Goal: Information Seeking & Learning: Learn about a topic

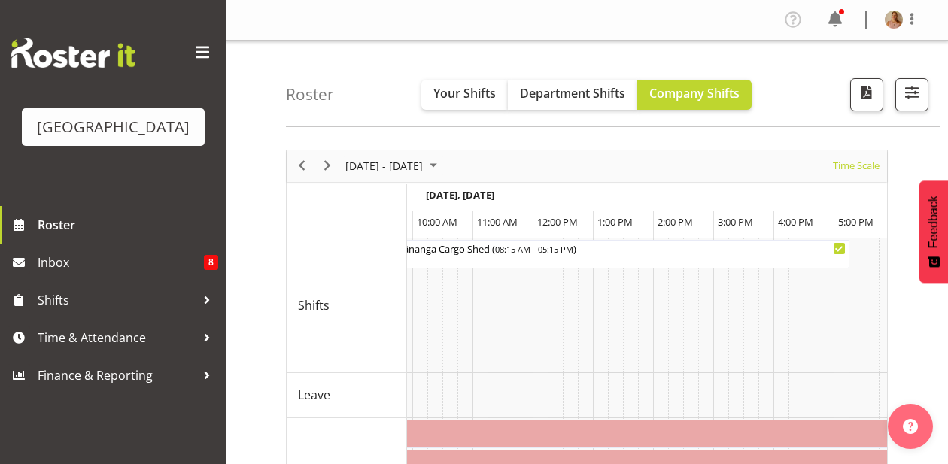
scroll to position [0, 2063]
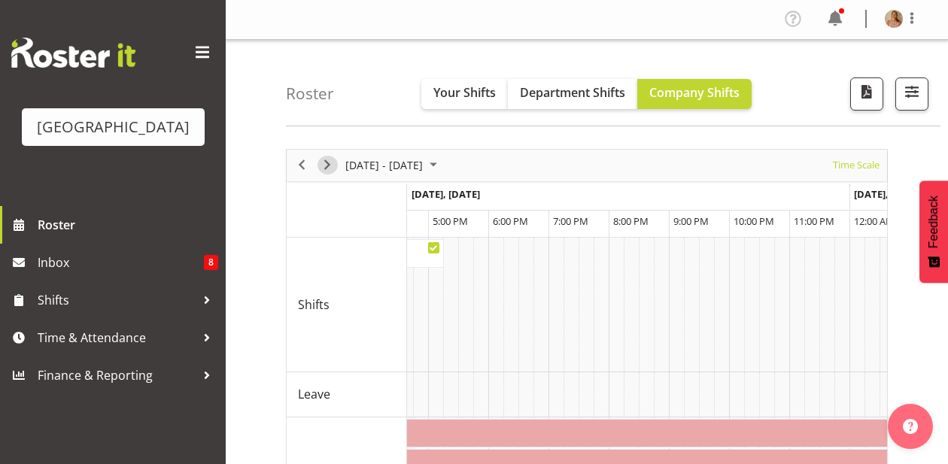
click at [331, 161] on span "Next" at bounding box center [327, 165] width 18 height 19
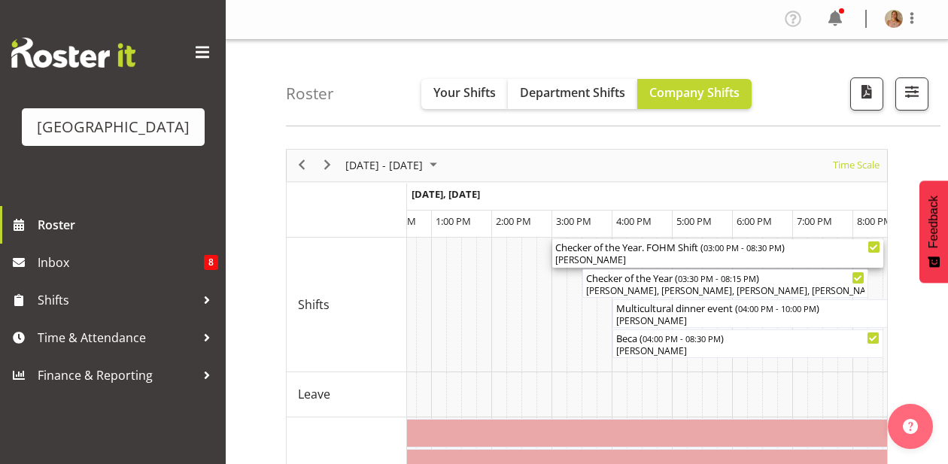
click at [623, 260] on div "[PERSON_NAME]" at bounding box center [717, 261] width 325 height 14
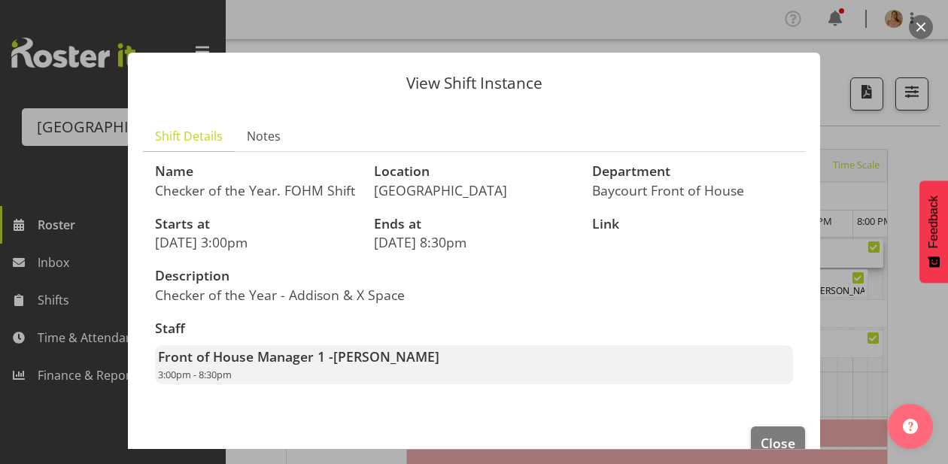
click at [920, 23] on button "button" at bounding box center [921, 27] width 24 height 24
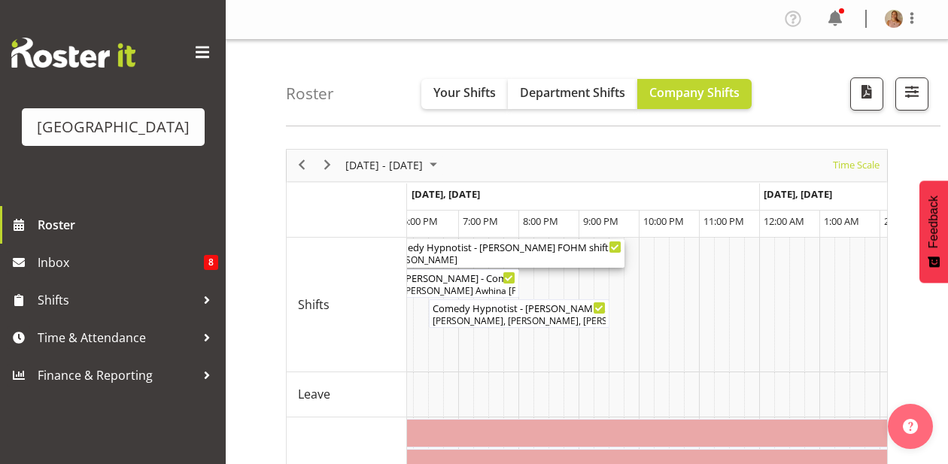
click at [566, 252] on div "Comedy Hypnotist - [PERSON_NAME] FOHM shift ( 05:45 PM - 09:45 PM )" at bounding box center [504, 246] width 235 height 15
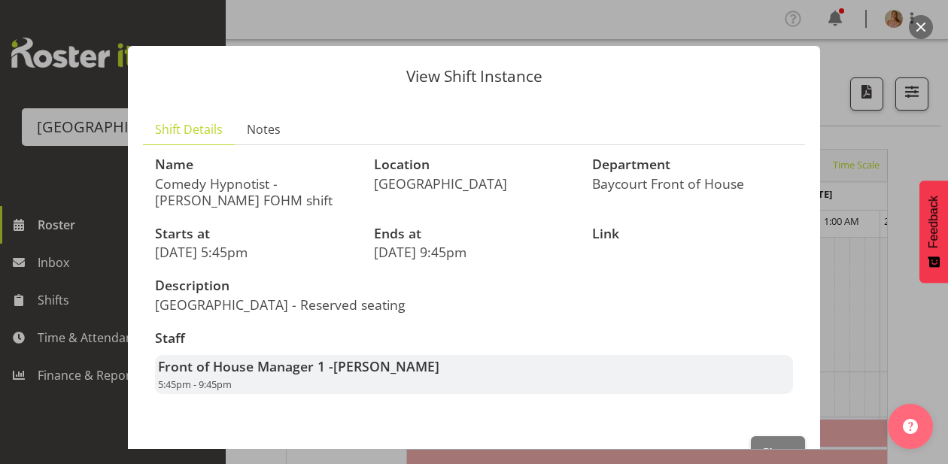
click at [916, 27] on button "button" at bounding box center [921, 27] width 24 height 24
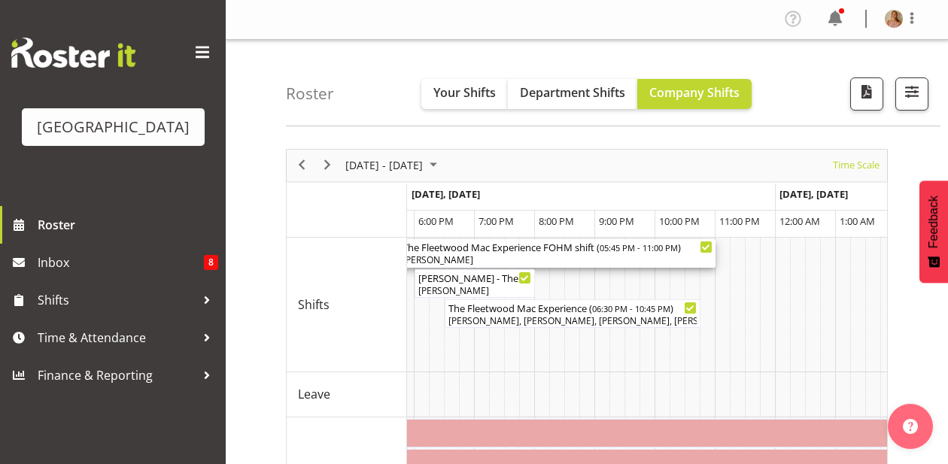
click at [615, 263] on div "[PERSON_NAME]" at bounding box center [557, 261] width 310 height 14
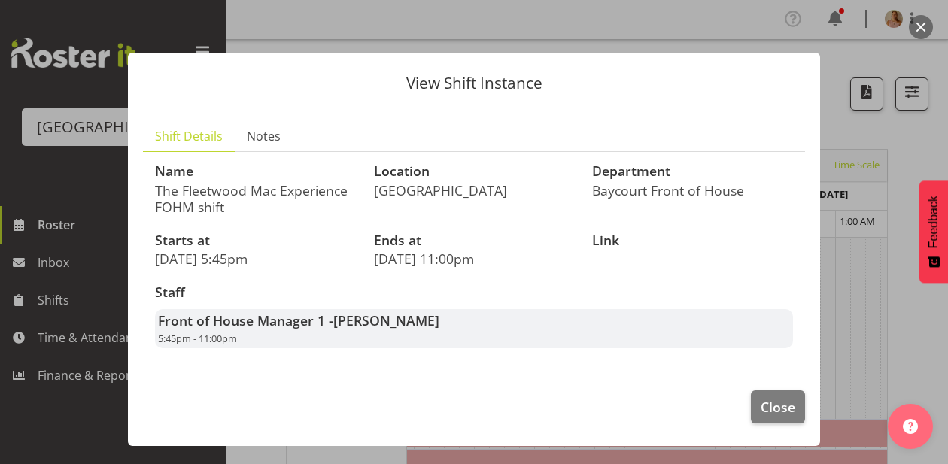
click at [916, 21] on button "button" at bounding box center [921, 27] width 24 height 24
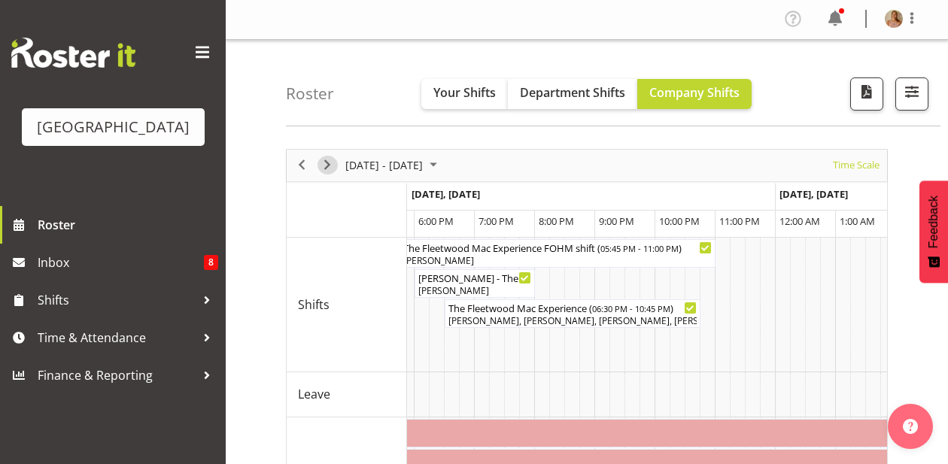
click at [326, 173] on span "Next" at bounding box center [327, 165] width 18 height 19
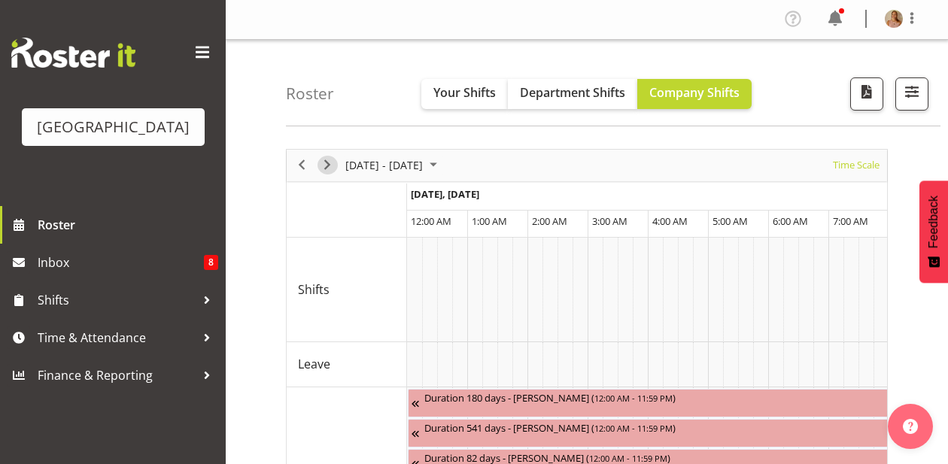
click at [324, 168] on span "Next" at bounding box center [327, 165] width 18 height 19
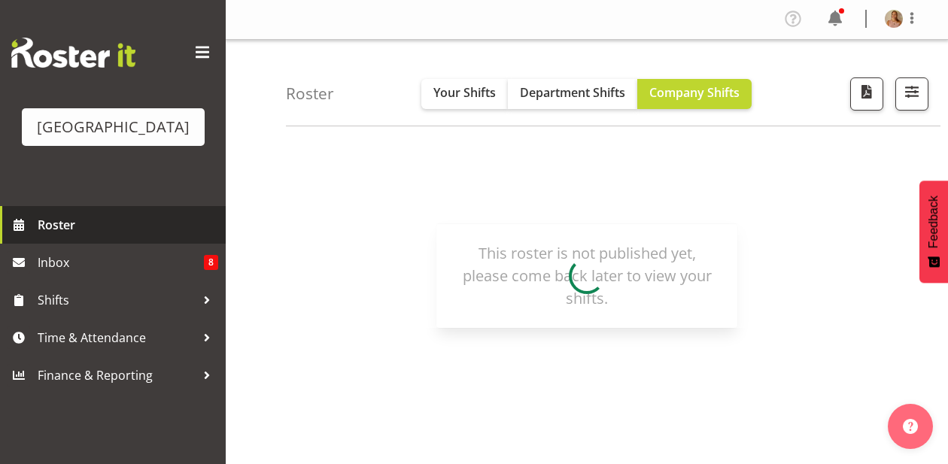
click at [116, 236] on span "Roster" at bounding box center [128, 225] width 181 height 23
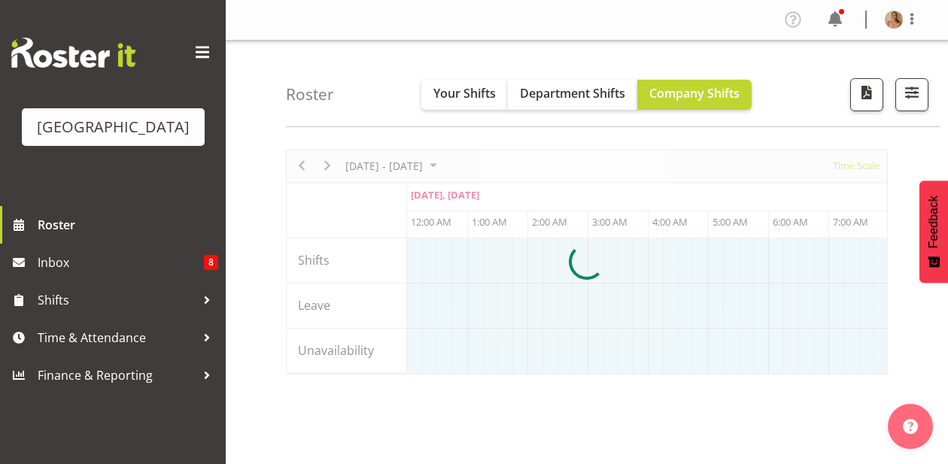
click at [334, 167] on div at bounding box center [587, 262] width 602 height 225
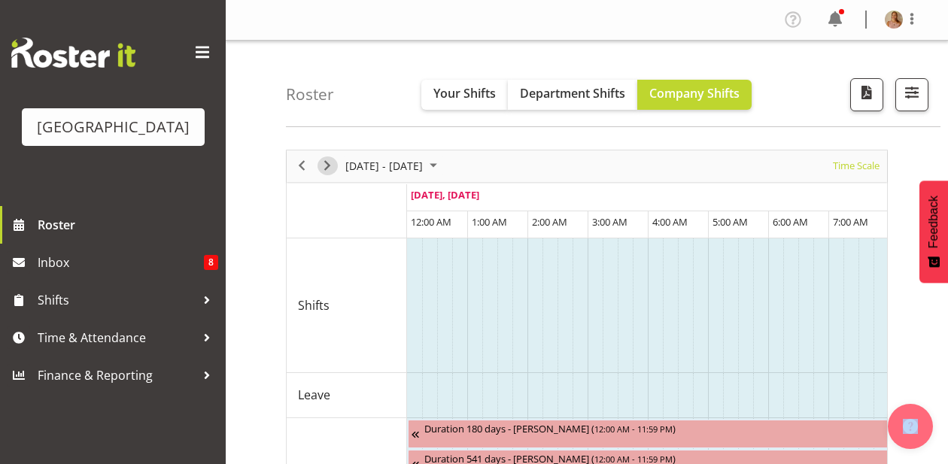
click at [326, 161] on span "Next" at bounding box center [327, 165] width 18 height 19
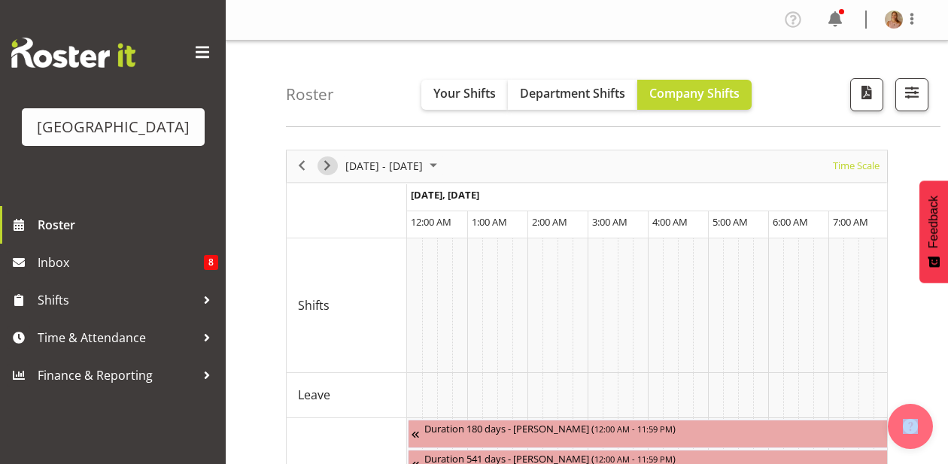
click at [326, 161] on span "Next" at bounding box center [327, 165] width 18 height 19
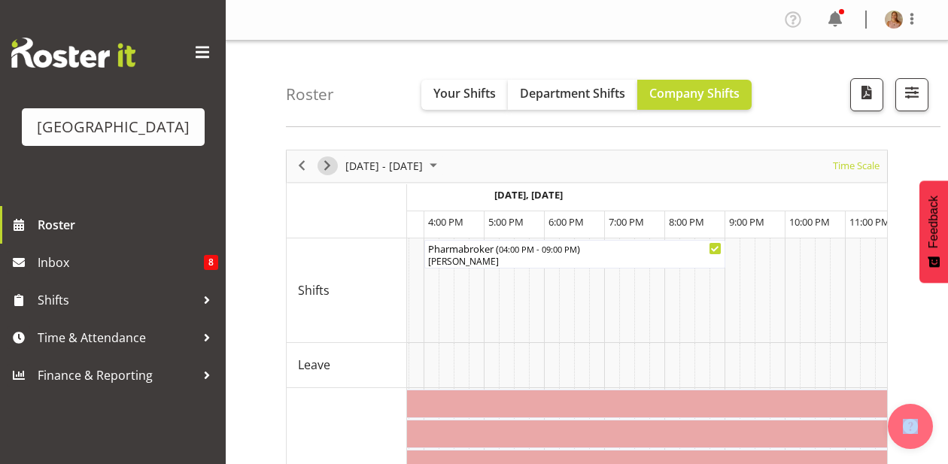
scroll to position [0, 1116]
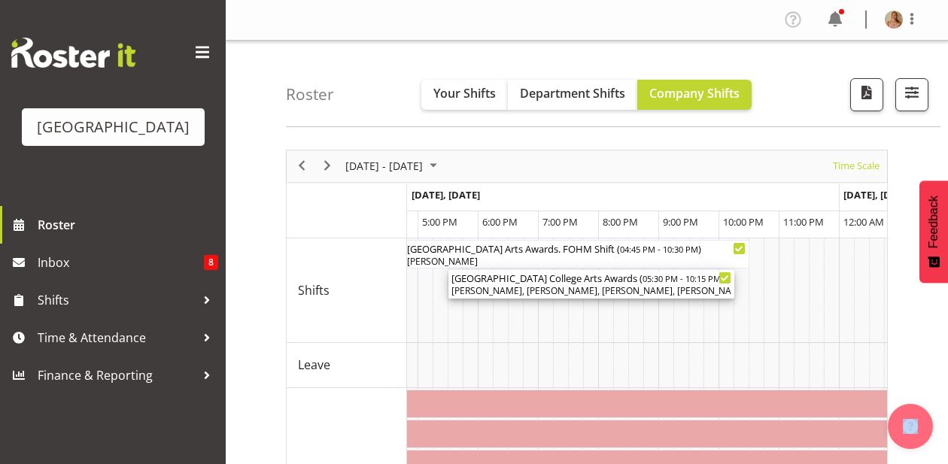
click at [531, 281] on div "Mount Maunganui College Arts Awards ( 05:30 PM - 10:15 PM )" at bounding box center [591, 277] width 280 height 15
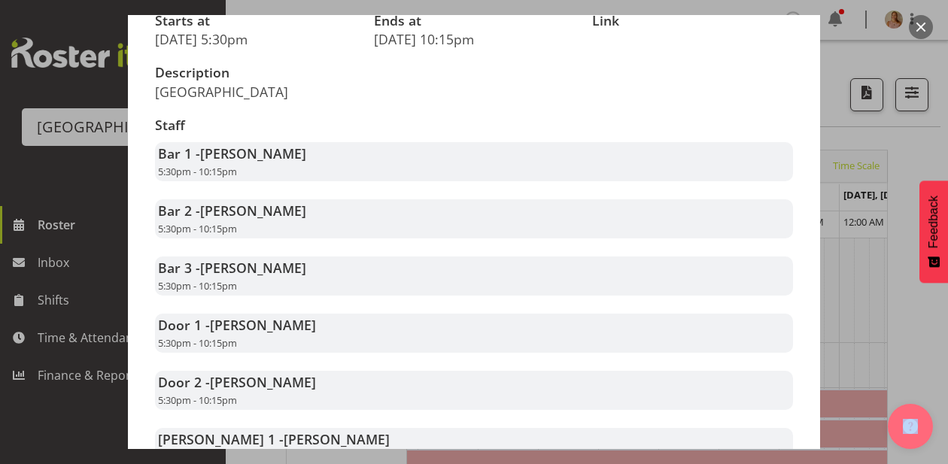
click at [928, 26] on button "button" at bounding box center [921, 27] width 24 height 24
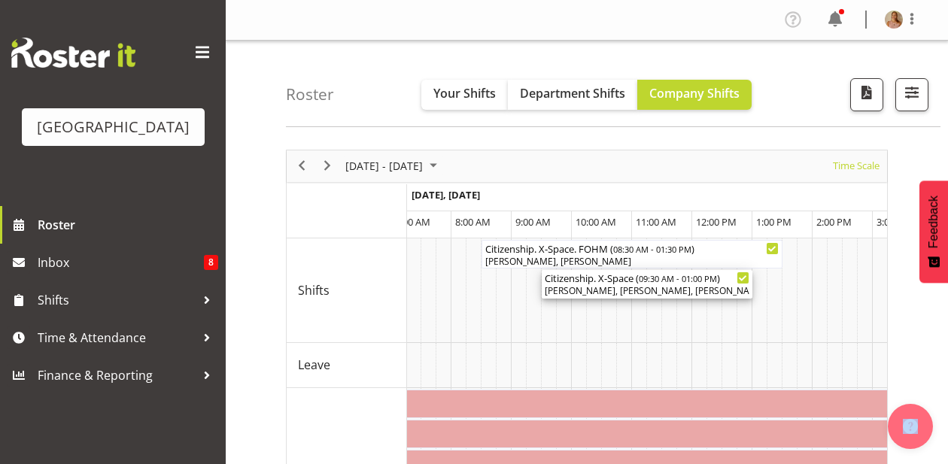
click at [614, 289] on div "[PERSON_NAME], [PERSON_NAME], [PERSON_NAME]" at bounding box center [647, 291] width 205 height 14
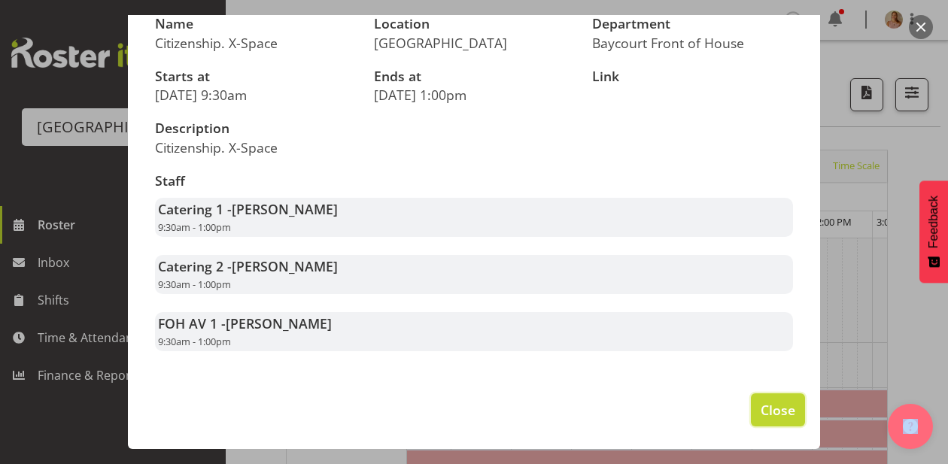
click at [770, 411] on span "Close" at bounding box center [778, 410] width 35 height 20
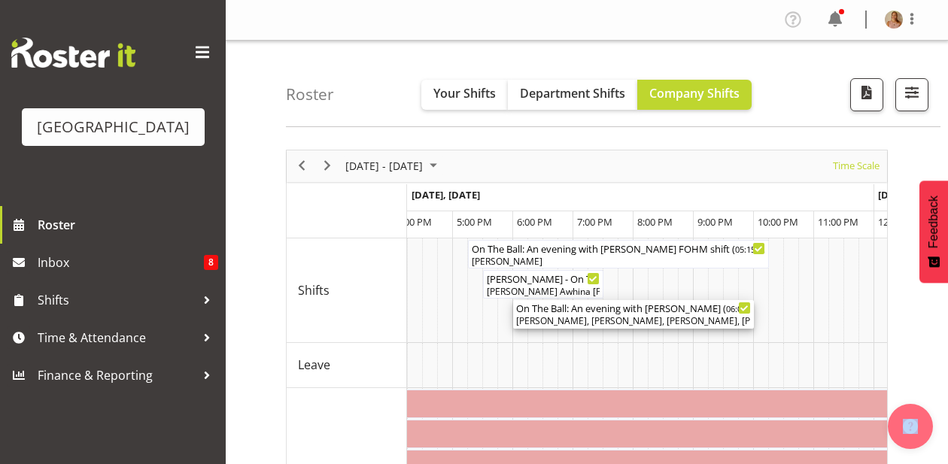
click at [627, 311] on div "On The Ball: An evening with Sir Wayne Smith ( 06:00 PM - 10:00 PM )" at bounding box center [633, 307] width 235 height 15
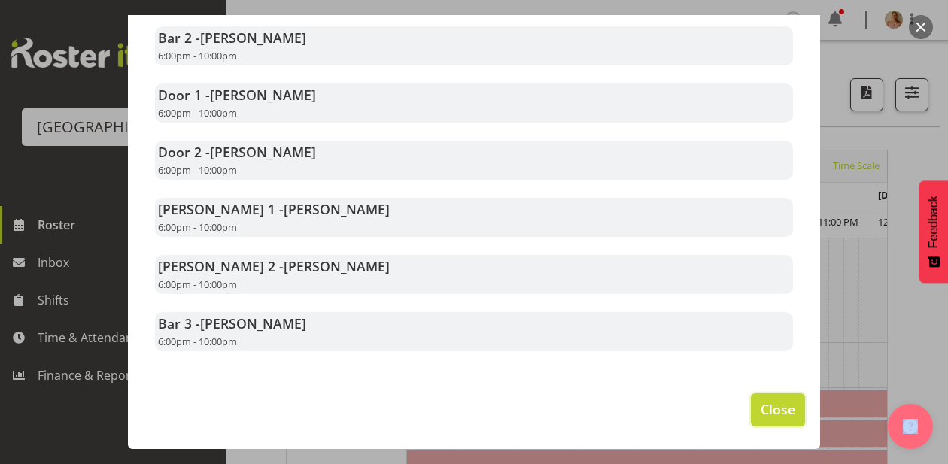
click at [770, 406] on span "Close" at bounding box center [778, 409] width 35 height 20
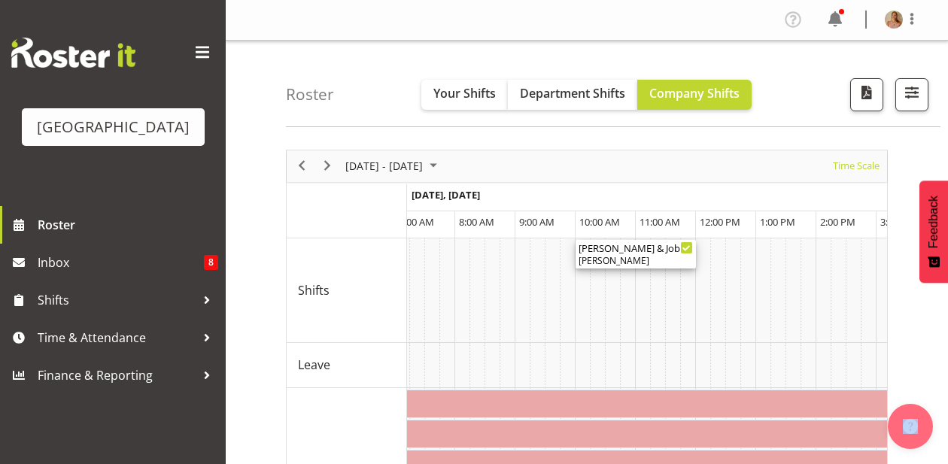
click at [614, 259] on div "[PERSON_NAME]" at bounding box center [635, 261] width 114 height 14
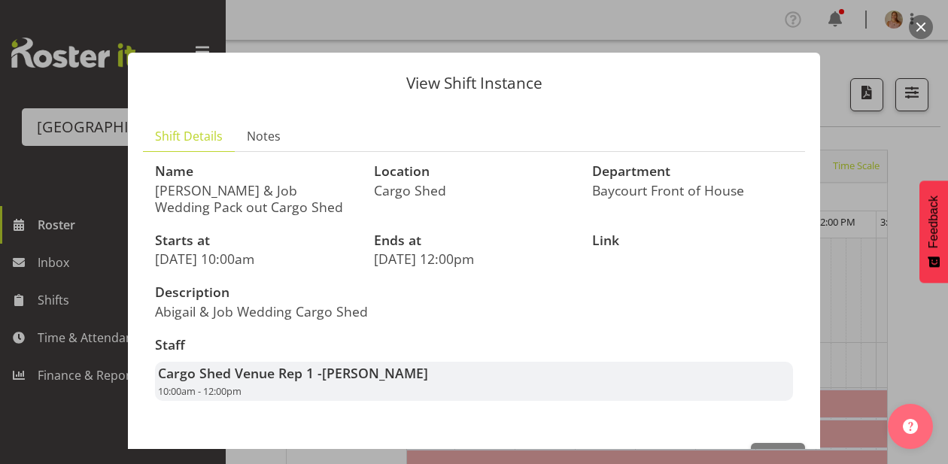
click at [770, 450] on div at bounding box center [474, 232] width 948 height 464
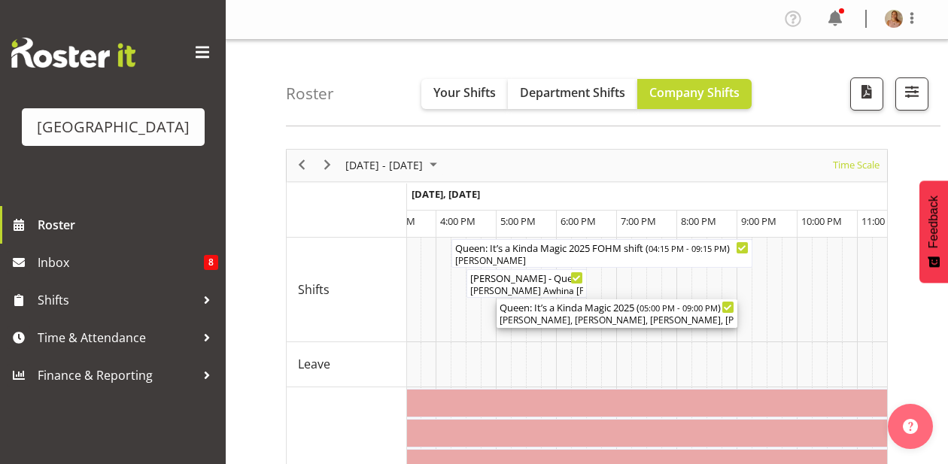
click at [568, 315] on div "[PERSON_NAME], [PERSON_NAME], [PERSON_NAME], [PERSON_NAME], [PERSON_NAME], [PER…" at bounding box center [616, 321] width 235 height 14
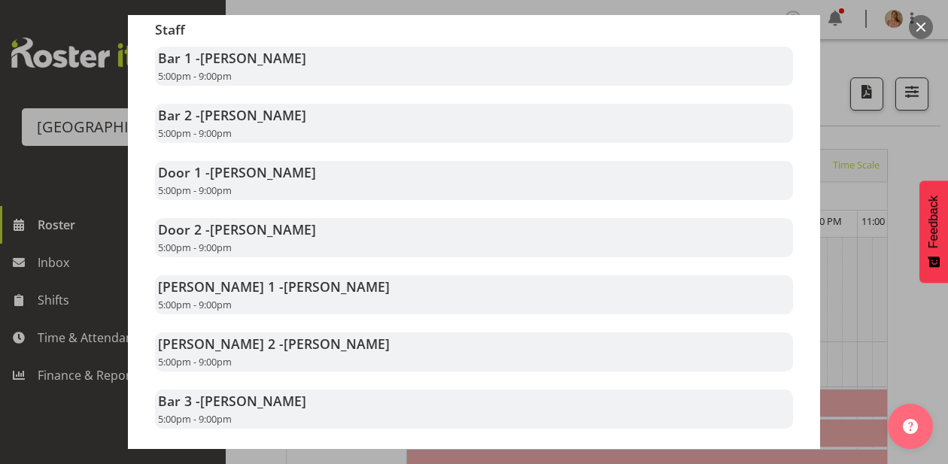
click at [920, 25] on button "button" at bounding box center [921, 27] width 24 height 24
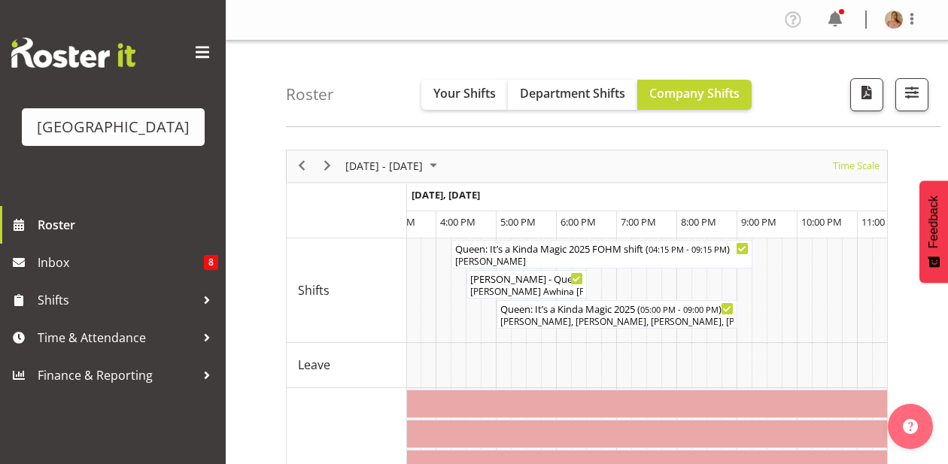
click at [340, 166] on div "[DATE] - [DATE]" at bounding box center [393, 166] width 106 height 32
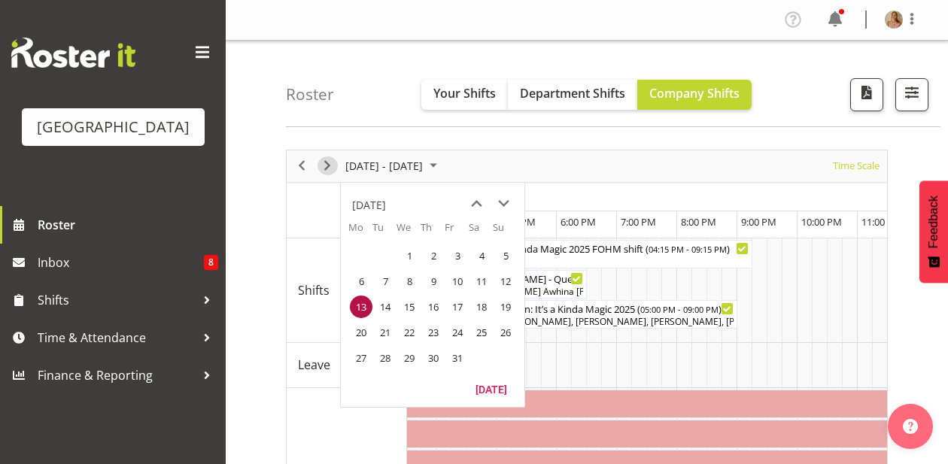
click at [317, 162] on div "next period" at bounding box center [327, 166] width 26 height 32
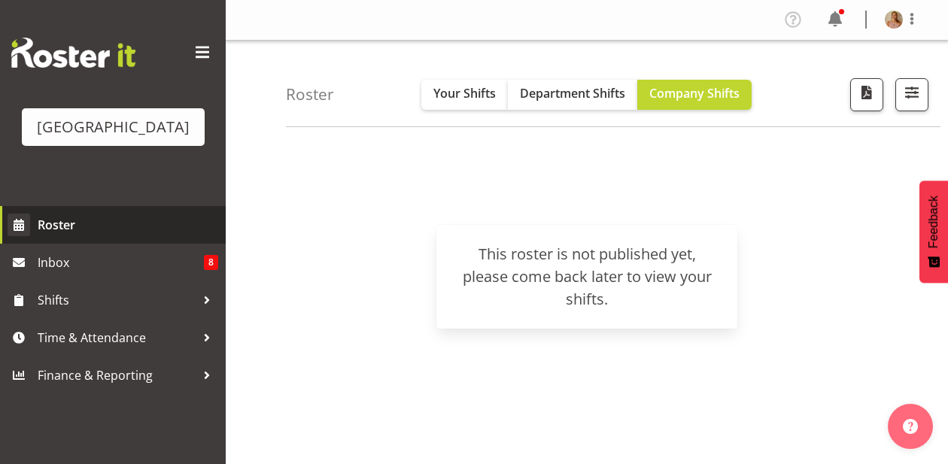
click at [108, 244] on link "Roster" at bounding box center [113, 225] width 226 height 38
